Goal: Task Accomplishment & Management: Manage account settings

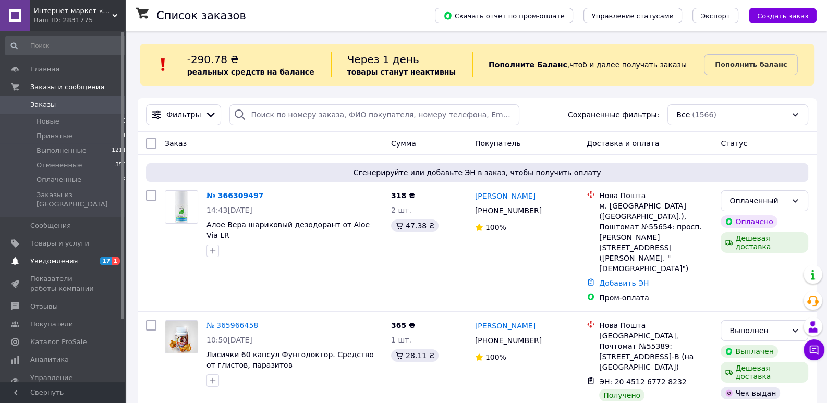
click at [74, 257] on span "Уведомления" at bounding box center [63, 261] width 66 height 9
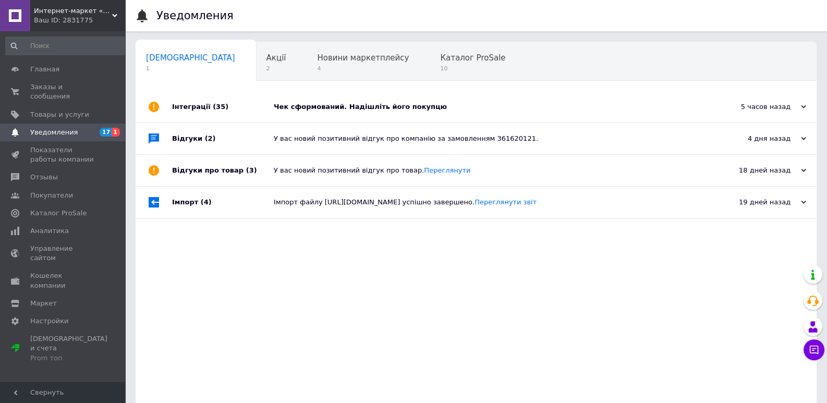
click at [401, 104] on div "Чек сформований. Надішліть його покупцю" at bounding box center [488, 106] width 428 height 9
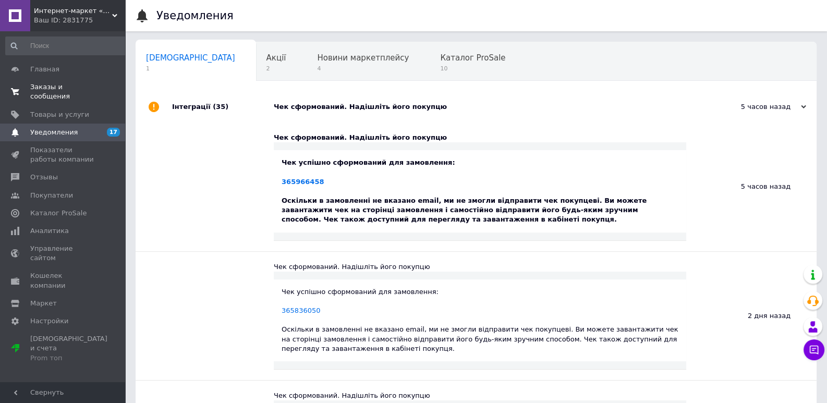
click at [90, 87] on span "Заказы и сообщения" at bounding box center [63, 91] width 66 height 19
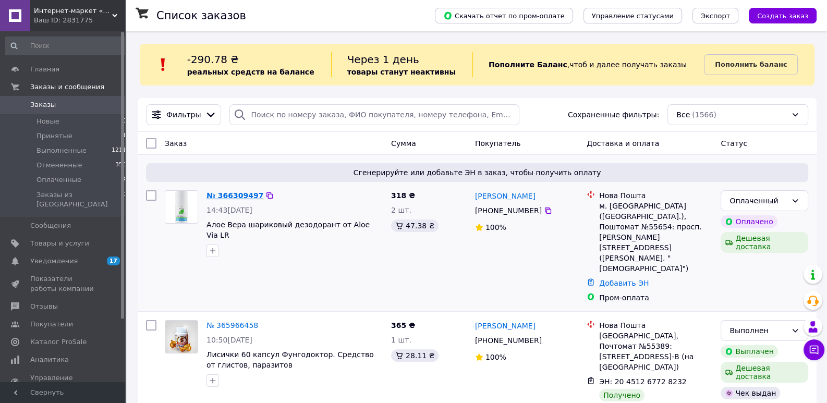
click at [240, 194] on link "№ 366309497" at bounding box center [235, 195] width 57 height 8
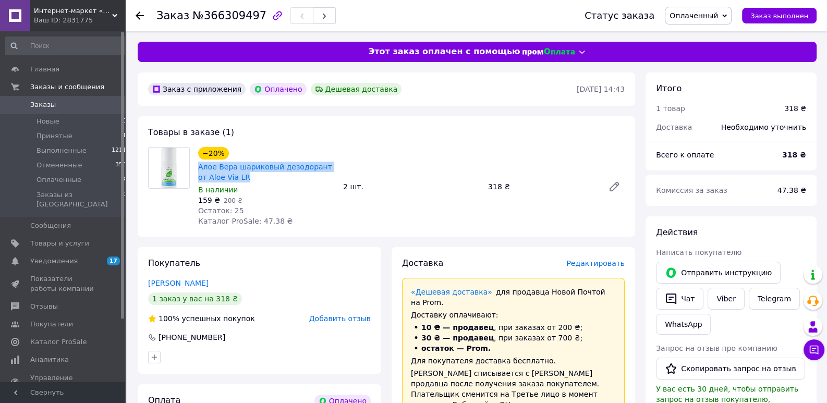
drag, startPoint x: 250, startPoint y: 178, endPoint x: 197, endPoint y: 166, distance: 54.5
click at [197, 166] on div "−20% Алое Вера шариковый дезодорант от Aloe Via LR В наличии 159 ₴   200 ₴ Оста…" at bounding box center [266, 186] width 145 height 83
copy link "Алое Вера шариковый дезодорант от Aloe Via LR"
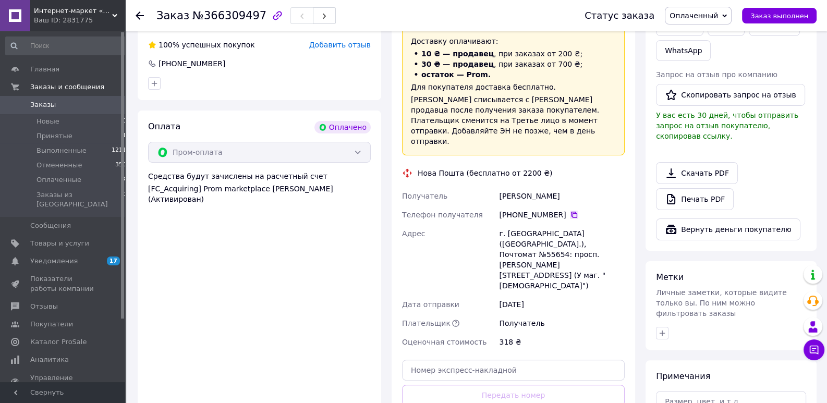
click at [571, 212] on icon at bounding box center [574, 215] width 6 height 6
drag, startPoint x: 554, startPoint y: 173, endPoint x: 499, endPoint y: 175, distance: 55.3
click at [499, 187] on div "[PERSON_NAME]" at bounding box center [562, 196] width 130 height 19
copy div "[PERSON_NAME]"
drag, startPoint x: 506, startPoint y: 213, endPoint x: 522, endPoint y: 215, distance: 16.4
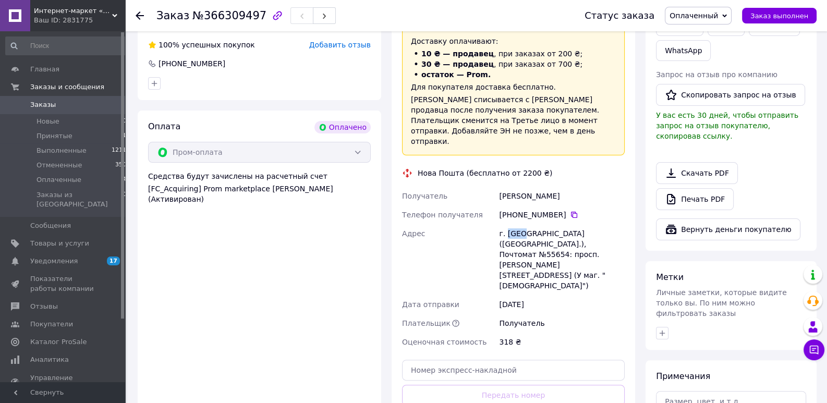
click at [522, 224] on div "г. [GEOGRAPHIC_DATA] ([GEOGRAPHIC_DATA].), Почтомат №55654: просп. [PERSON_NAME…" at bounding box center [562, 259] width 130 height 71
copy div "[GEOGRAPHIC_DATA]"
drag, startPoint x: 508, startPoint y: 220, endPoint x: 526, endPoint y: 223, distance: 18.0
click at [526, 224] on div "г. [GEOGRAPHIC_DATA] ([GEOGRAPHIC_DATA].), Почтомат №55654: просп. [PERSON_NAME…" at bounding box center [562, 259] width 130 height 71
copy div "55654"
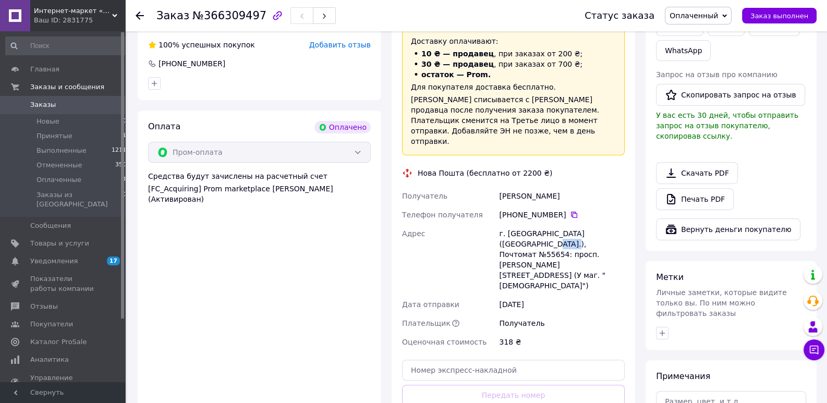
scroll to position [414, 0]
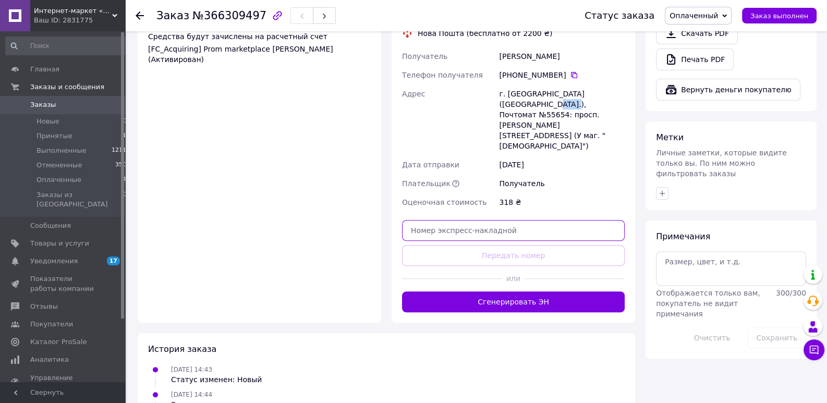
click at [442, 220] on input "text" at bounding box center [513, 230] width 223 height 21
paste input "20451269132883"
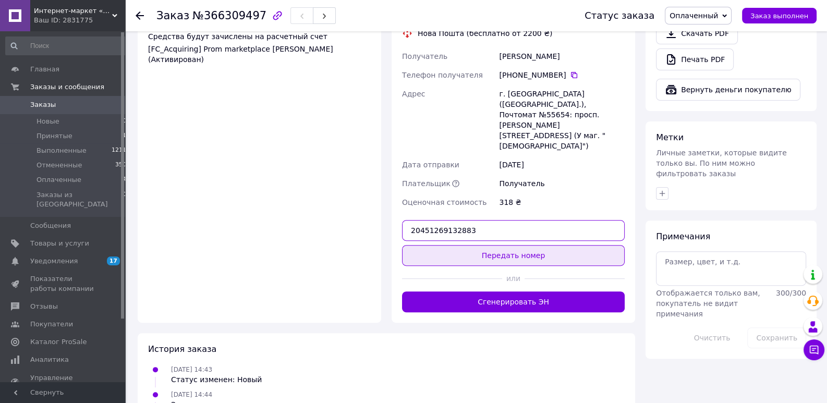
type input "20451269132883"
click at [452, 245] on button "Передать номер" at bounding box center [513, 255] width 223 height 21
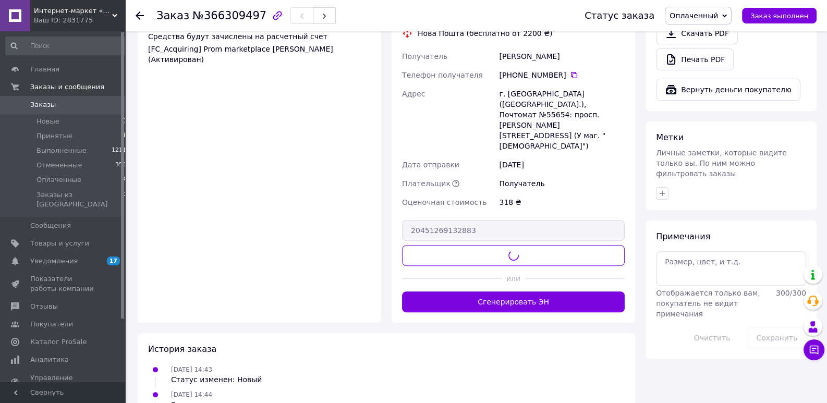
scroll to position [381, 0]
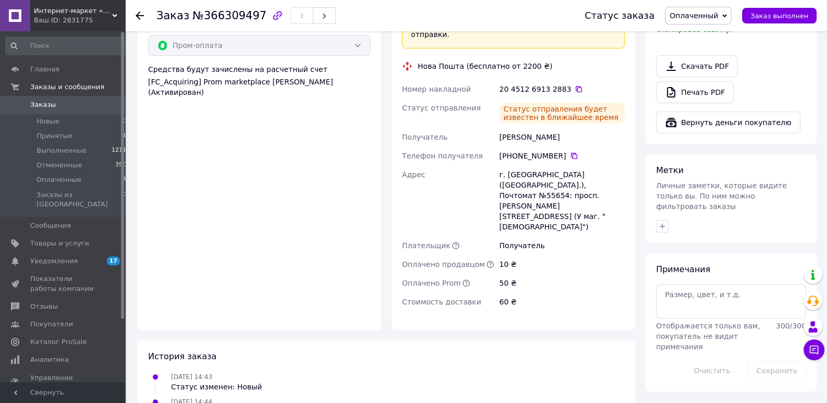
click at [68, 102] on span "Заказы" at bounding box center [63, 104] width 66 height 9
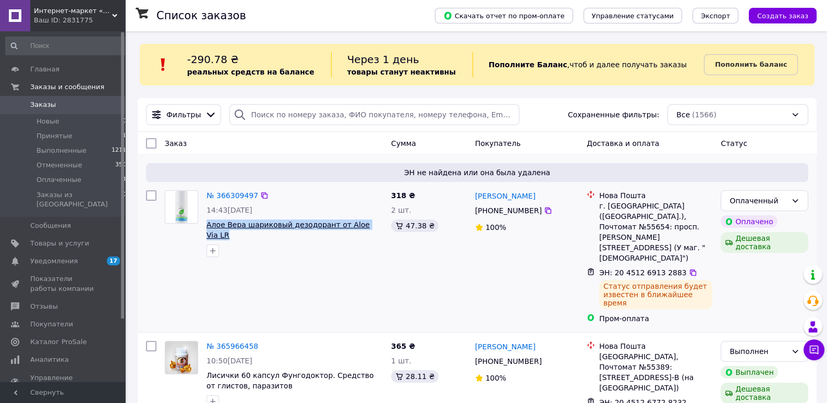
drag, startPoint x: 208, startPoint y: 231, endPoint x: 369, endPoint y: 226, distance: 161.7
click at [369, 226] on span "Алое Вера шариковый дезодорант от Aloe Via LR" at bounding box center [295, 230] width 176 height 21
copy span "Алое Вера шариковый дезодорант от Aloe Via LR"
click at [63, 239] on span "Товары и услуги" at bounding box center [59, 243] width 59 height 9
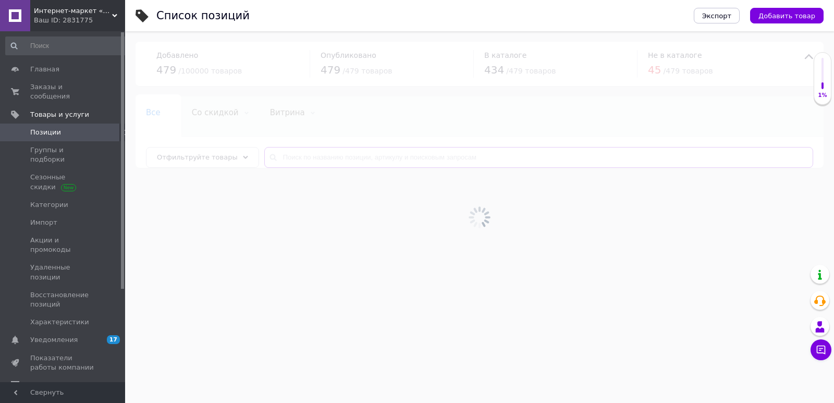
click at [322, 156] on input "text" at bounding box center [538, 157] width 549 height 21
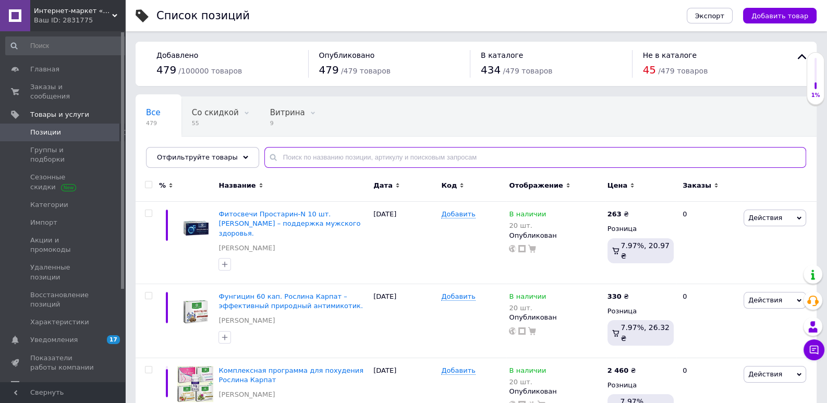
paste input "Алое Вера шариковый дезодорант от Aloe Via LR"
click at [322, 156] on input "Алое Вера шариковый дезодорант от Aloe Via LR" at bounding box center [535, 157] width 542 height 21
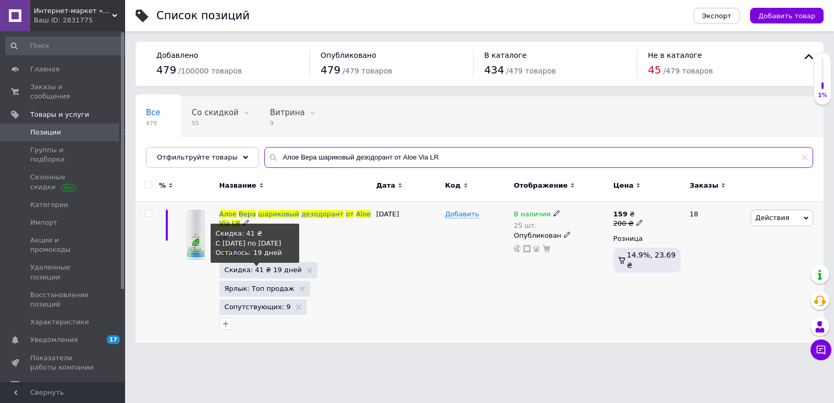
type input "Алое Вера шариковый дезодорант от Aloe Via LR"
click at [259, 270] on span "Скидка: 41 ₴ 19 дней" at bounding box center [263, 269] width 77 height 7
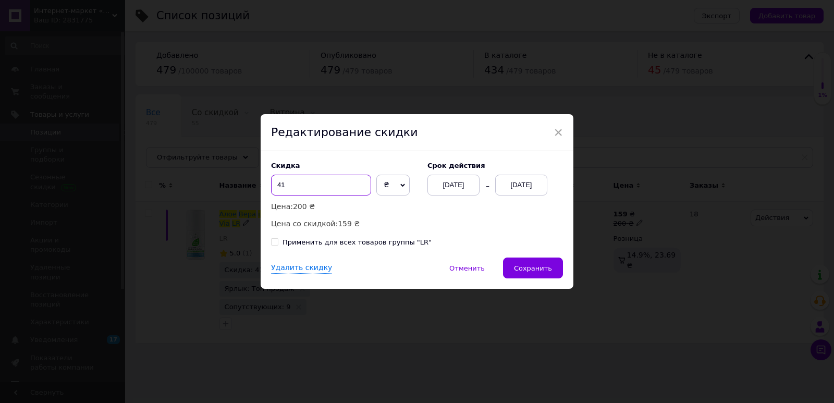
drag, startPoint x: 297, startPoint y: 185, endPoint x: 249, endPoint y: 181, distance: 48.1
click at [271, 181] on input "41" at bounding box center [321, 185] width 100 height 21
type input "21"
click at [541, 265] on span "Сохранить" at bounding box center [533, 268] width 38 height 8
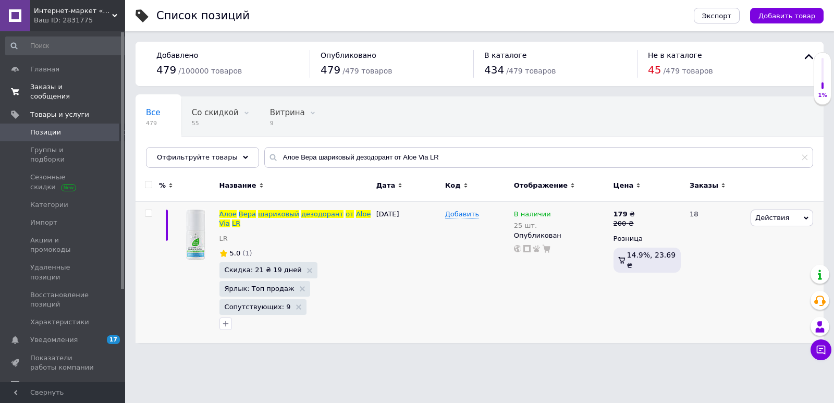
click at [75, 88] on span "Заказы и сообщения" at bounding box center [63, 91] width 66 height 19
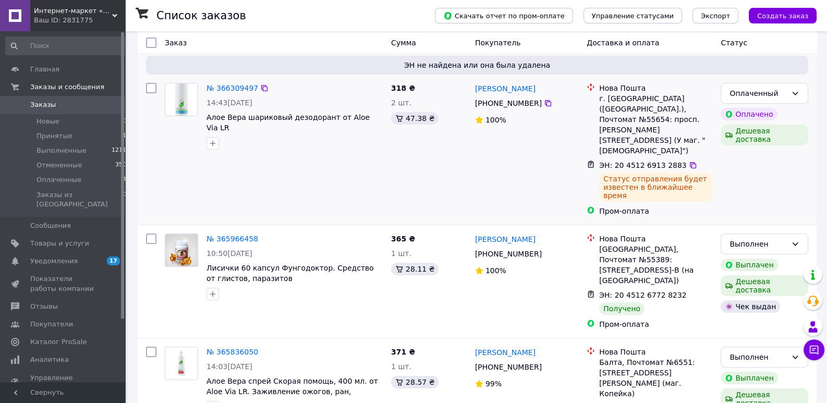
scroll to position [110, 0]
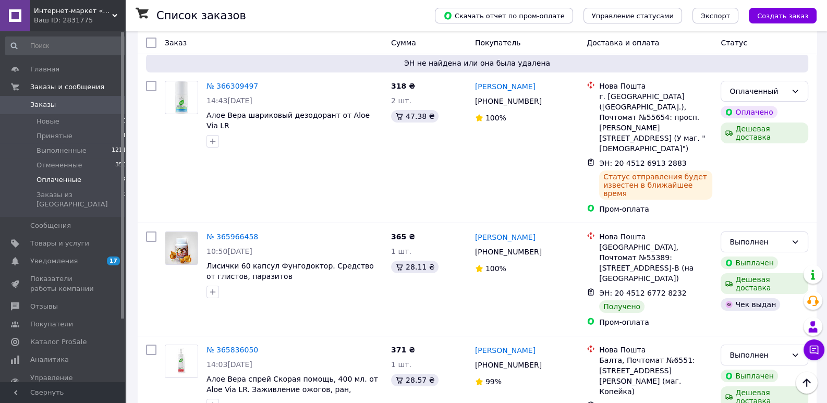
click at [51, 176] on span "Оплаченные" at bounding box center [59, 179] width 45 height 9
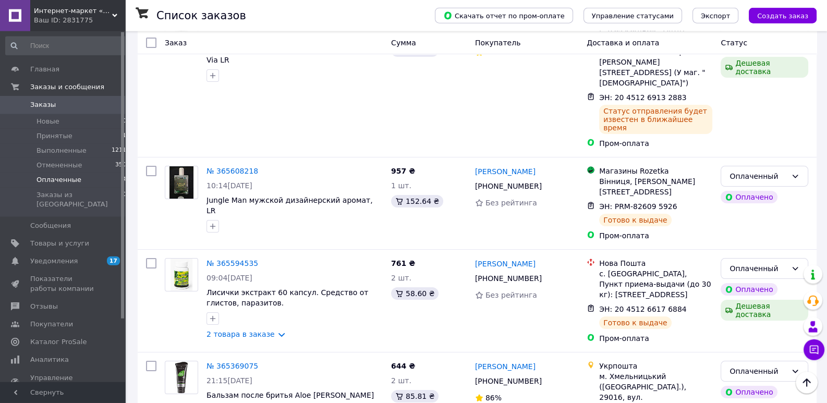
scroll to position [211, 0]
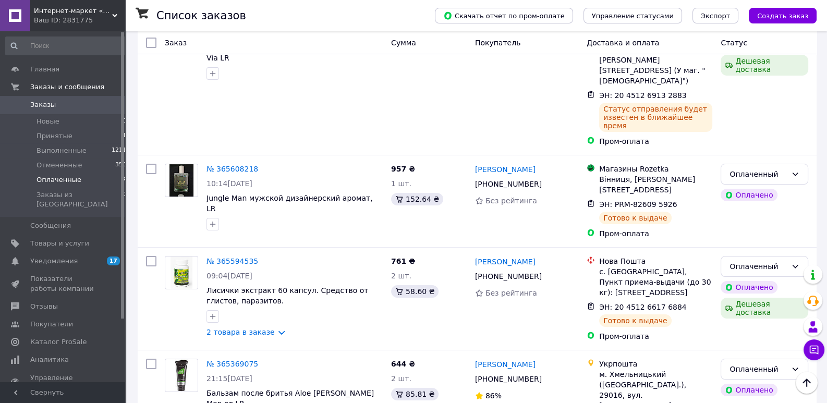
click at [74, 112] on link "Заказы 0" at bounding box center [66, 105] width 132 height 18
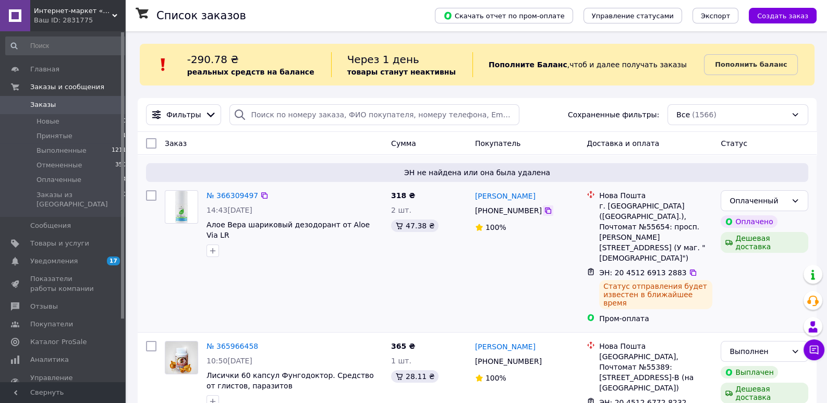
click at [545, 210] on icon at bounding box center [548, 211] width 6 height 6
click at [689, 269] on icon at bounding box center [693, 273] width 8 height 8
click at [729, 59] on span "Пополнить баланс" at bounding box center [751, 64] width 72 height 10
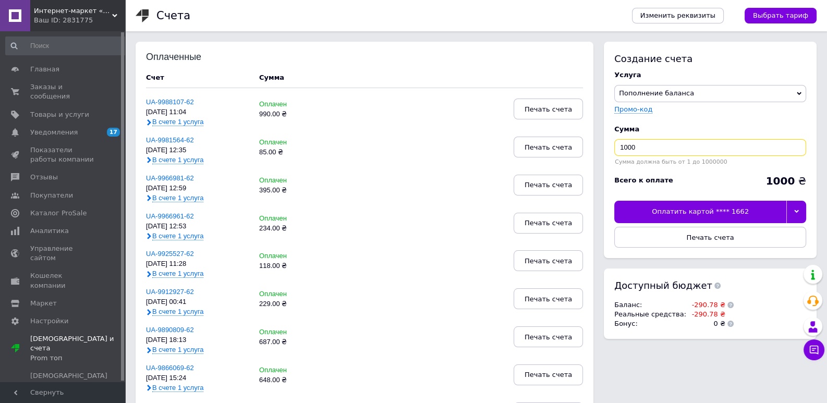
drag, startPoint x: 669, startPoint y: 146, endPoint x: 589, endPoint y: 145, distance: 79.8
click at [614, 145] on input "1000" at bounding box center [710, 147] width 192 height 17
type input "291"
click at [793, 211] on div at bounding box center [796, 212] width 20 height 22
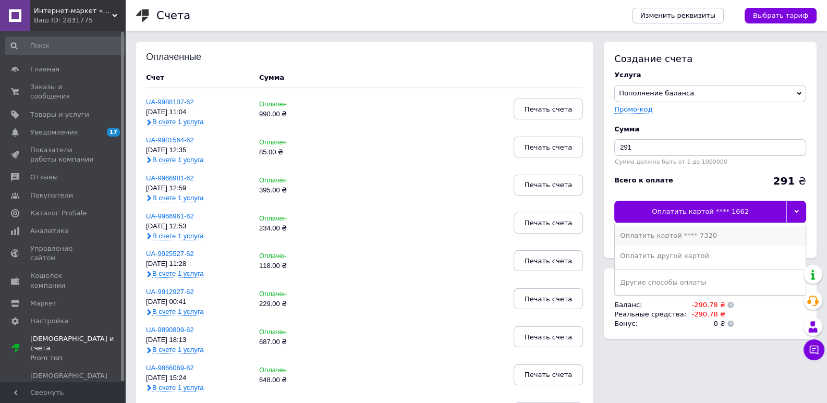
click at [698, 237] on div "Оплатить картой **** 7320" at bounding box center [710, 235] width 180 height 9
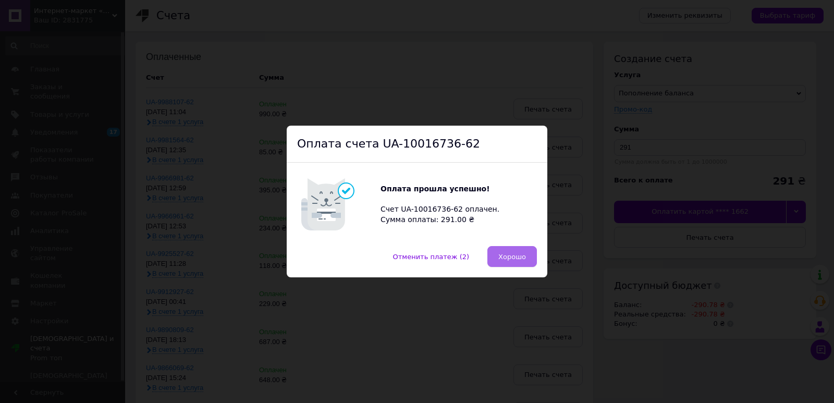
click at [523, 256] on button "Хорошо" at bounding box center [513, 256] width 50 height 21
